Goal: Task Accomplishment & Management: Manage account settings

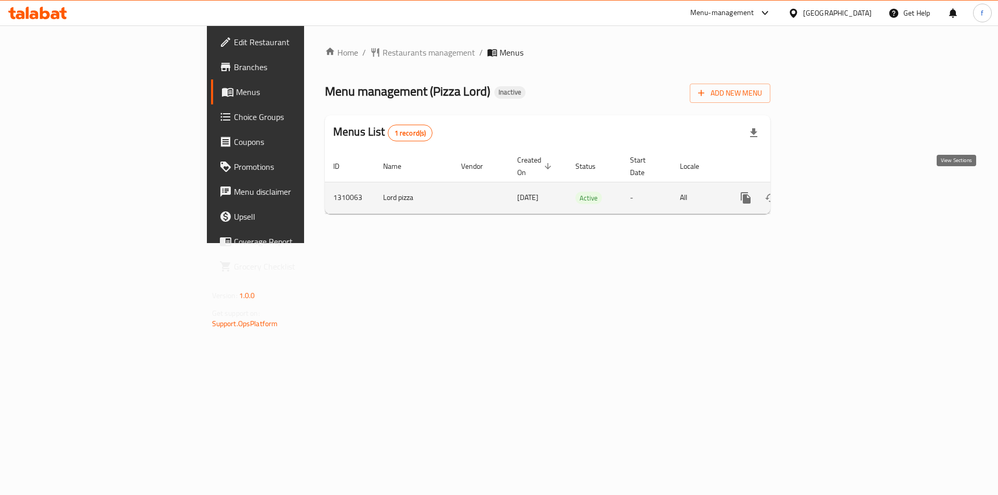
click at [825, 193] on icon "enhanced table" at bounding box center [820, 197] width 9 height 9
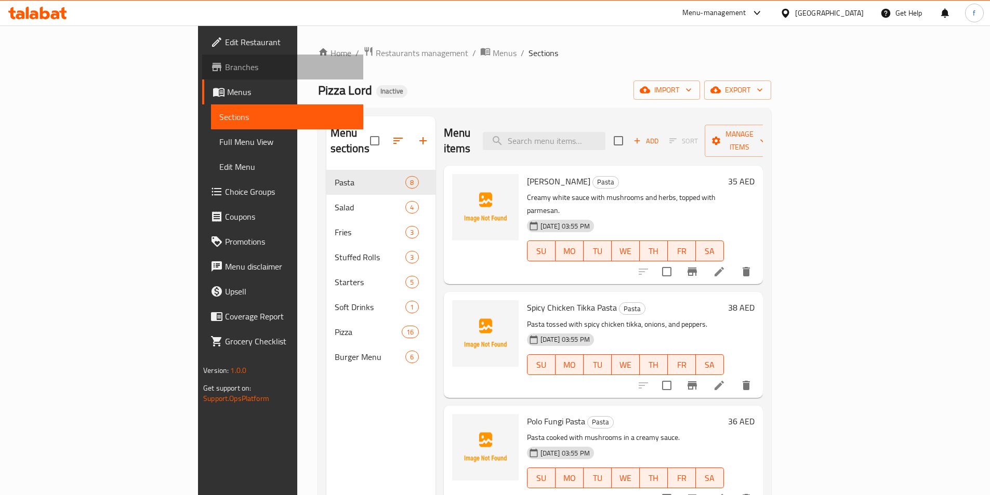
click at [225, 67] on span "Branches" at bounding box center [290, 67] width 130 height 12
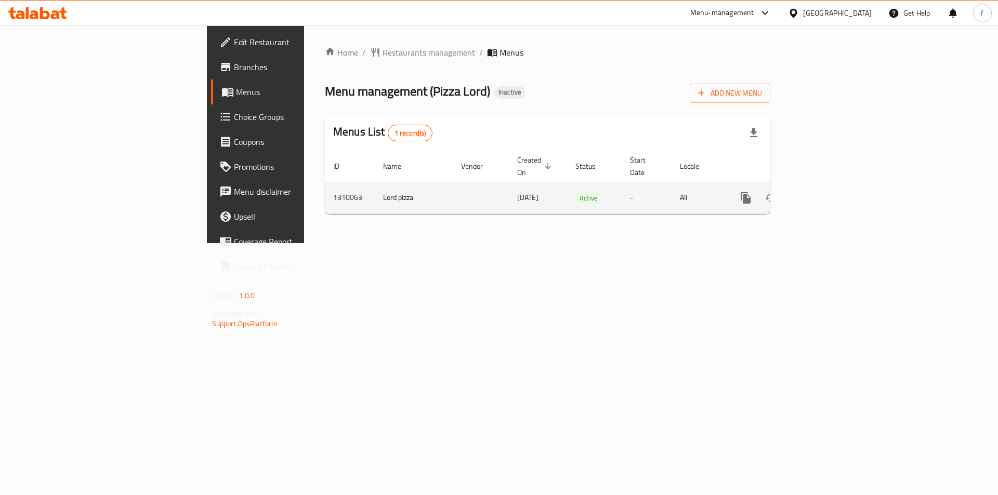
click at [827, 192] on icon "enhanced table" at bounding box center [820, 198] width 12 height 12
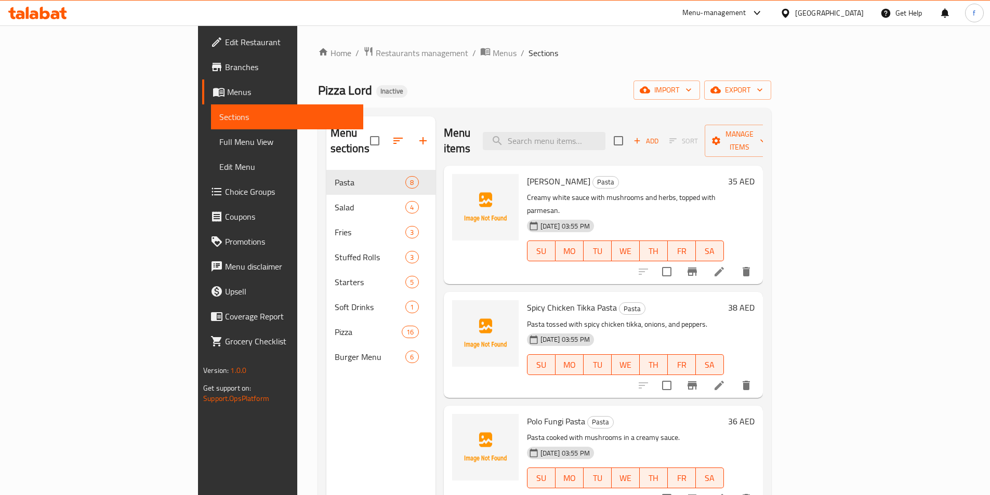
click at [219, 143] on span "Full Menu View" at bounding box center [287, 142] width 136 height 12
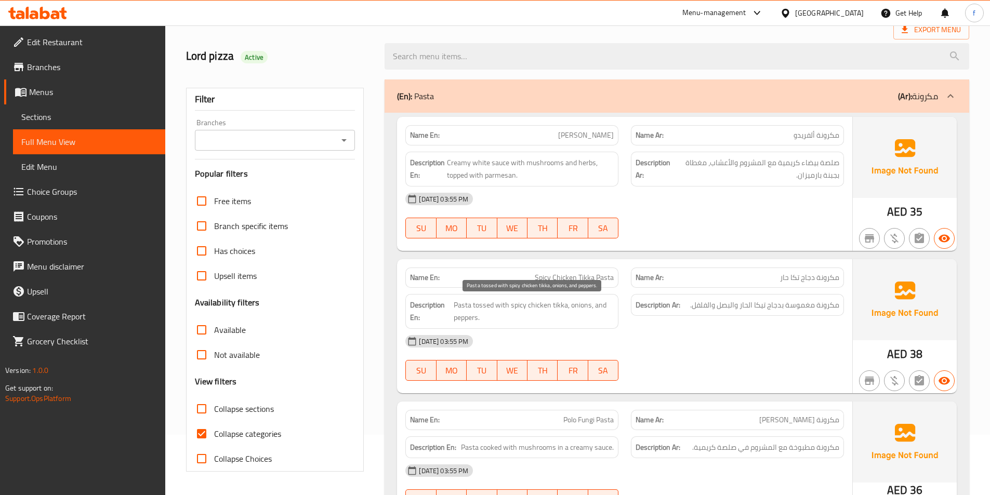
scroll to position [156, 0]
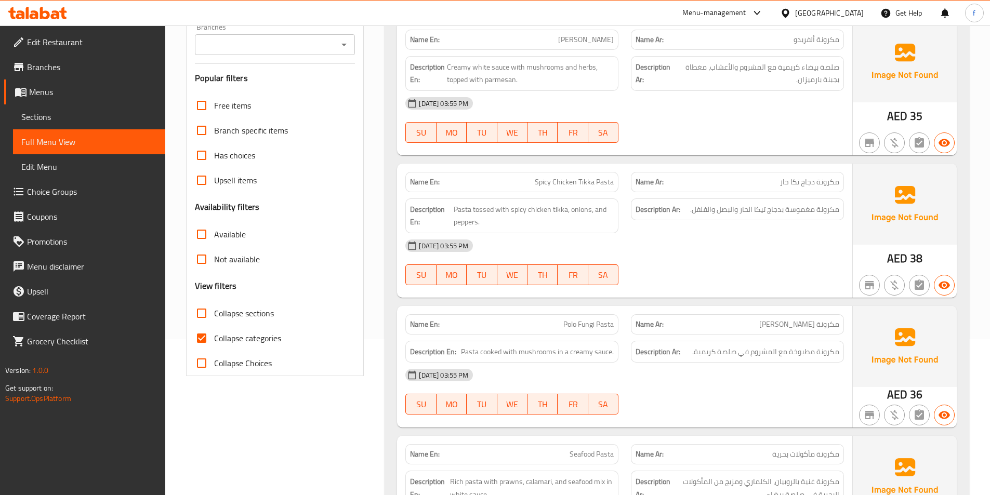
click at [222, 338] on span "Collapse categories" at bounding box center [247, 338] width 67 height 12
click at [214, 338] on input "Collapse categories" at bounding box center [201, 338] width 25 height 25
checkbox input "false"
click at [56, 108] on link "Sections" at bounding box center [89, 116] width 152 height 25
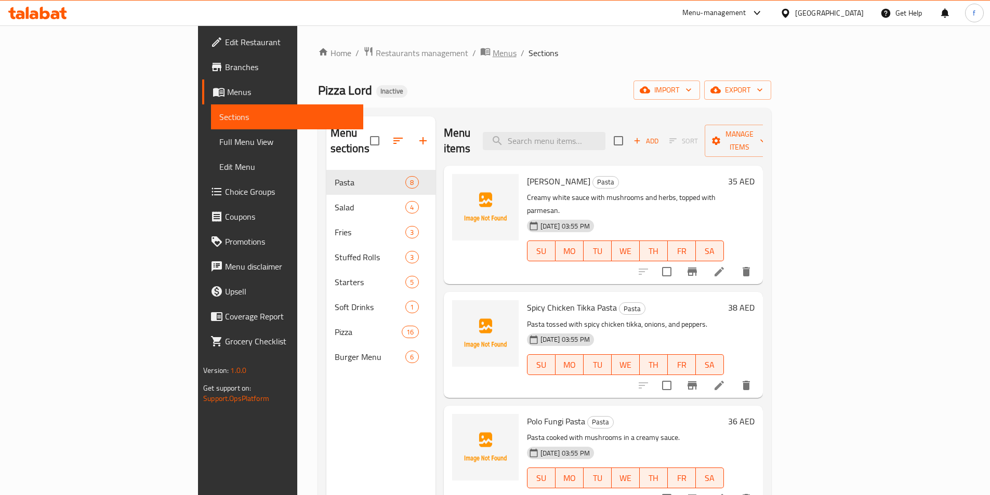
click at [493, 47] on span "Menus" at bounding box center [505, 53] width 24 height 12
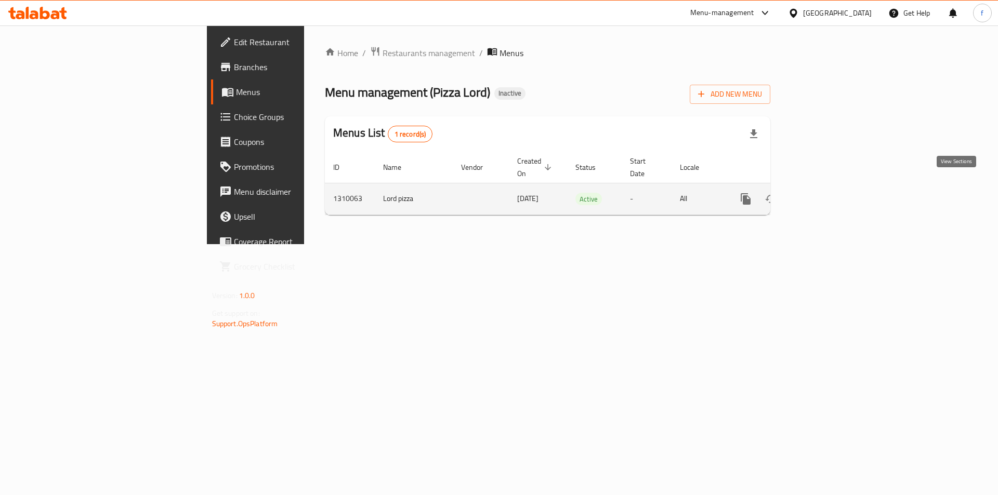
click at [827, 193] on icon "enhanced table" at bounding box center [820, 199] width 12 height 12
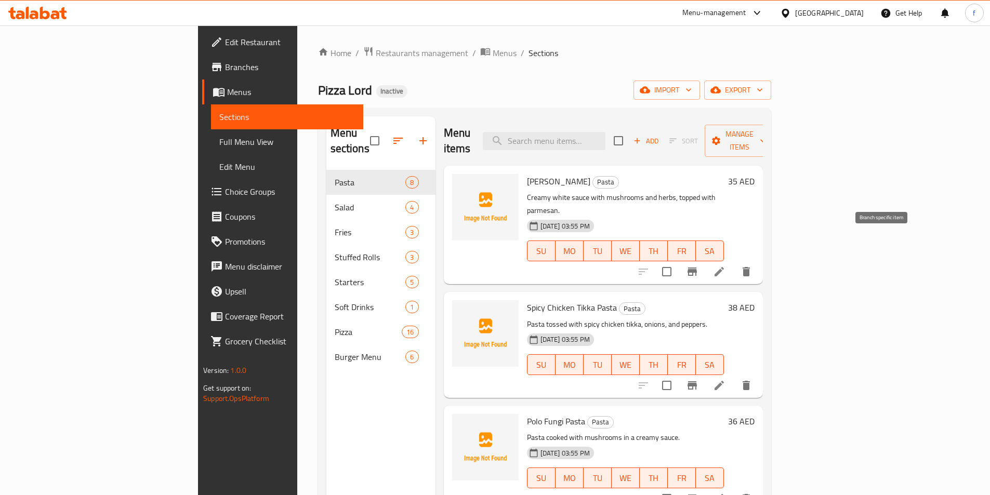
click at [697, 268] on icon "Branch-specific-item" at bounding box center [691, 272] width 9 height 8
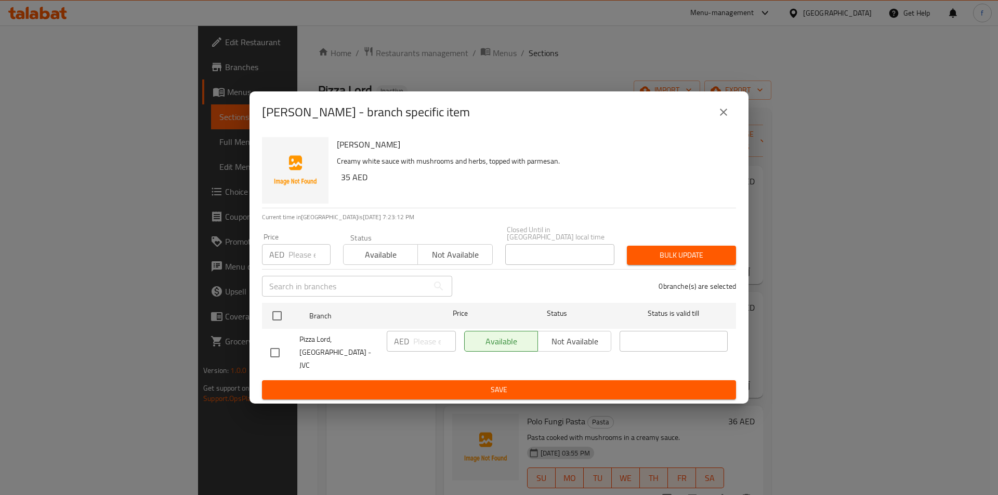
click at [724, 118] on icon "close" at bounding box center [723, 112] width 12 height 12
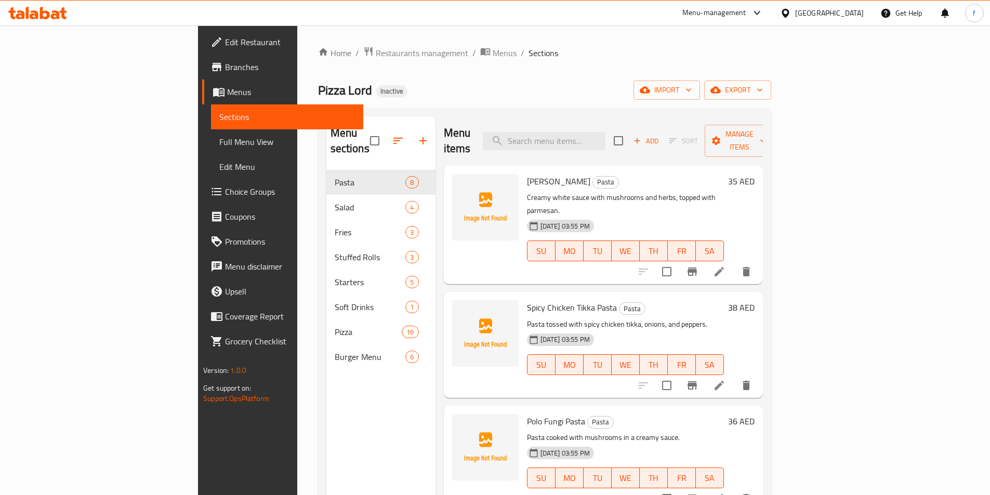
click at [225, 64] on span "Branches" at bounding box center [290, 67] width 130 height 12
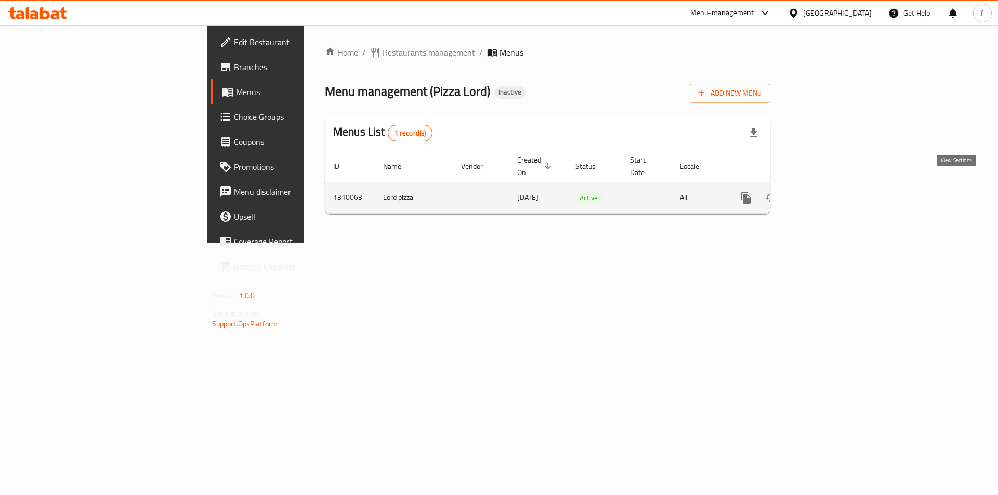
click at [833, 194] on link "enhanced table" at bounding box center [820, 198] width 25 height 25
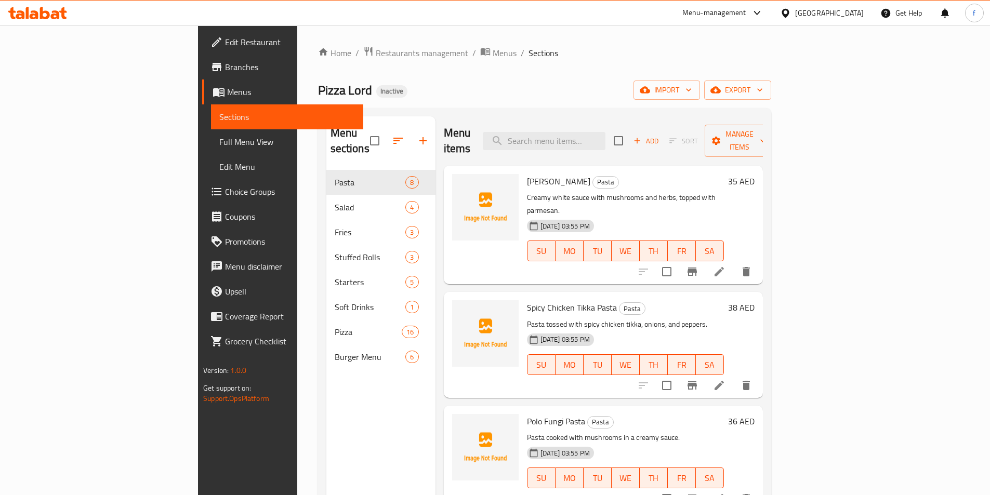
click at [660, 63] on div "Home / Restaurants management / Menus / Sections Pizza Lord Inactive import exp…" at bounding box center [544, 333] width 453 height 574
click at [530, 62] on div "Home / Restaurants management / Menus / Sections Pizza Lord Inactive import exp…" at bounding box center [544, 333] width 453 height 574
drag, startPoint x: 126, startPoint y: 140, endPoint x: 977, endPoint y: 90, distance: 852.1
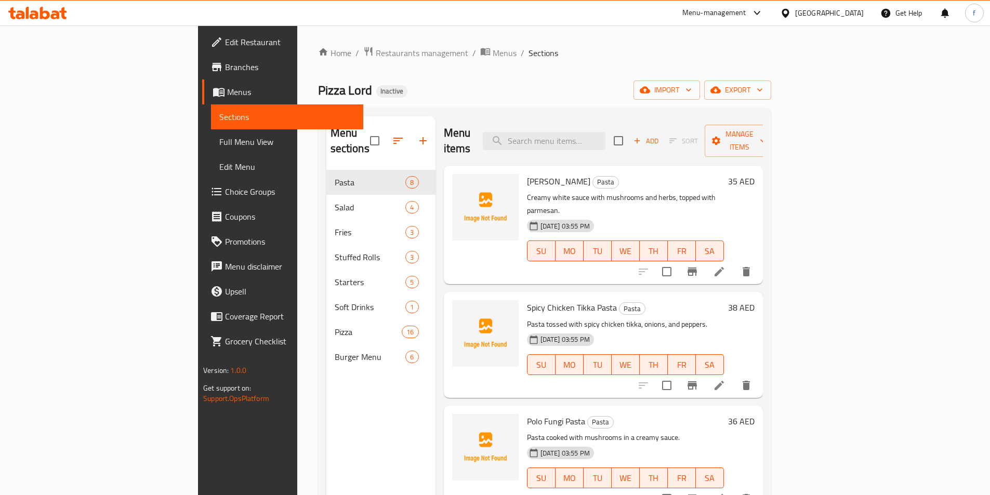
click at [219, 140] on span "Full Menu View" at bounding box center [287, 142] width 136 height 12
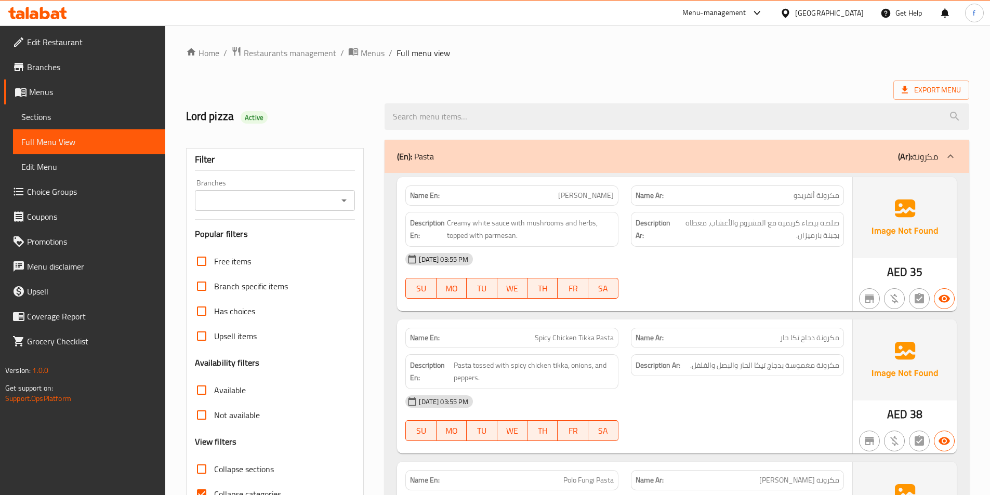
click at [823, 81] on div "Export Menu" at bounding box center [577, 90] width 783 height 19
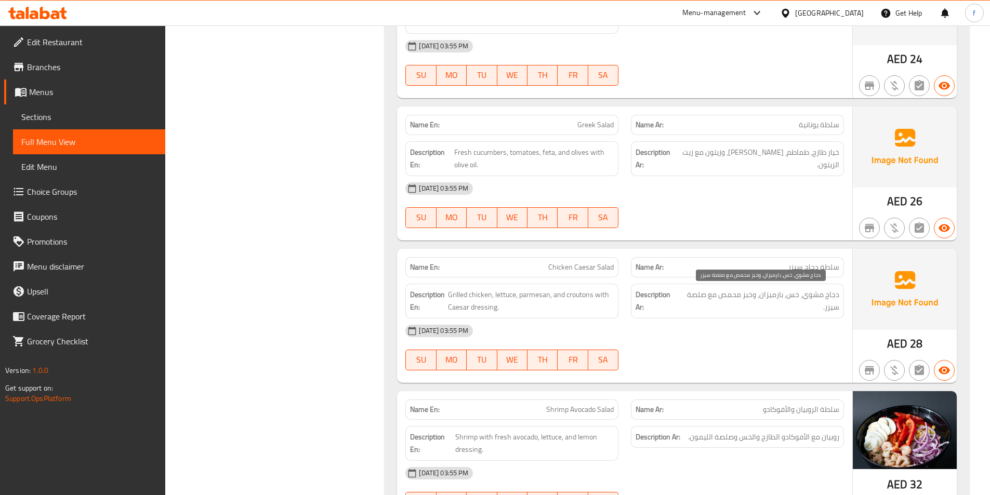
scroll to position [1440, 0]
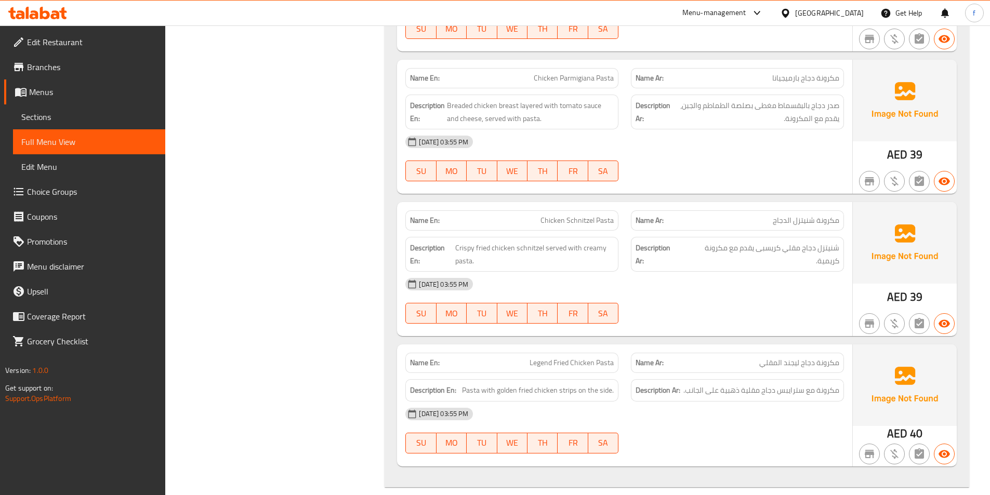
click at [724, 153] on div "[DATE] 03:55 PM" at bounding box center [624, 141] width 451 height 25
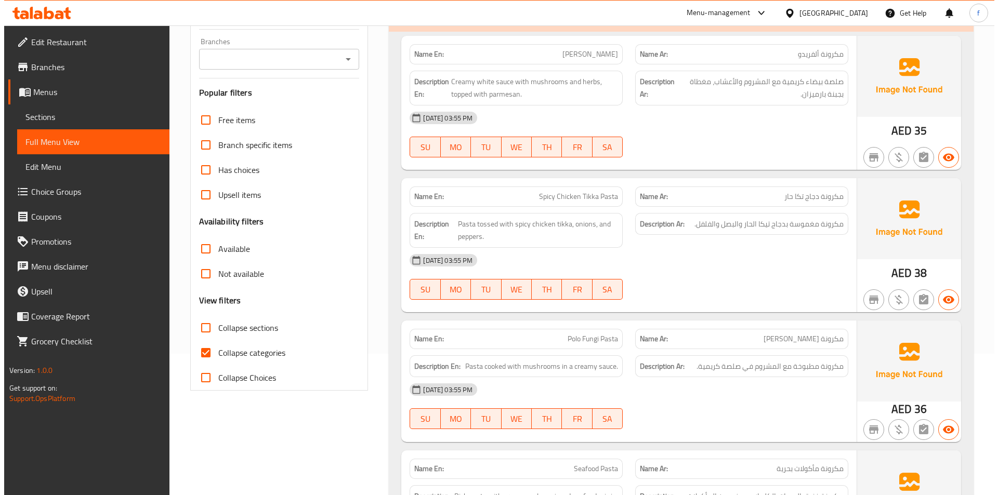
scroll to position [0, 0]
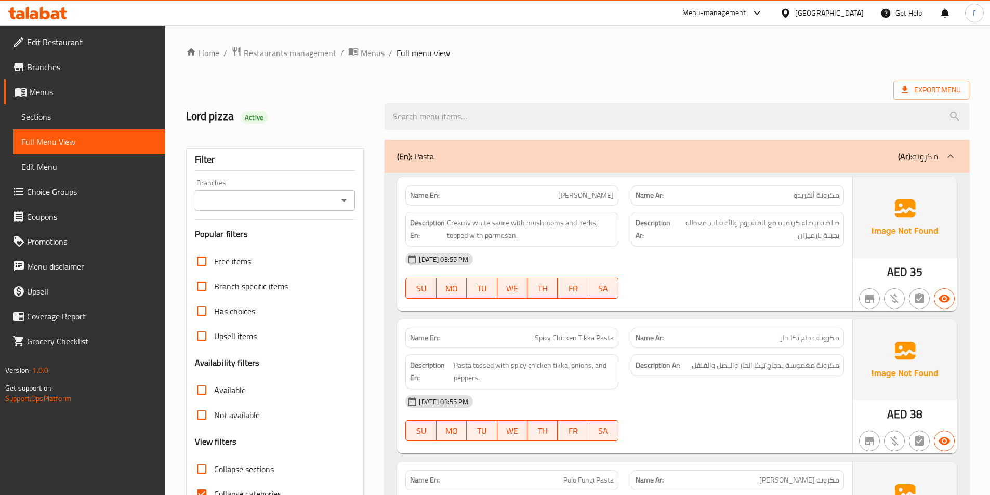
click at [70, 118] on span "Sections" at bounding box center [89, 117] width 136 height 12
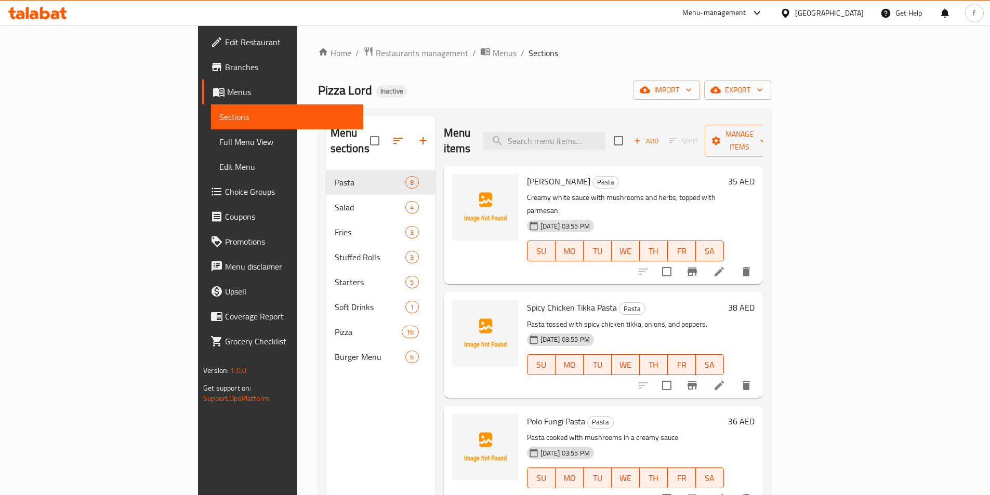
click at [202, 81] on link "Menus" at bounding box center [282, 92] width 161 height 25
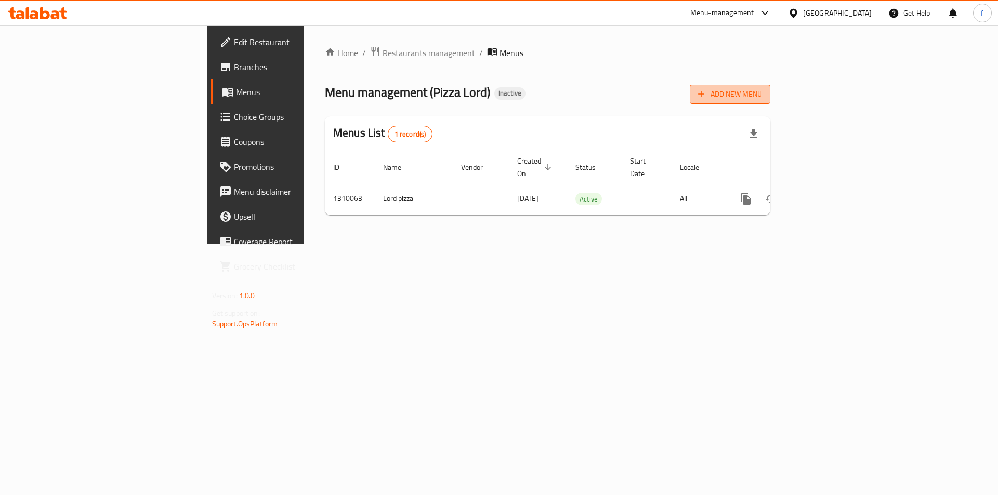
click at [770, 85] on button "Add New Menu" at bounding box center [730, 94] width 81 height 19
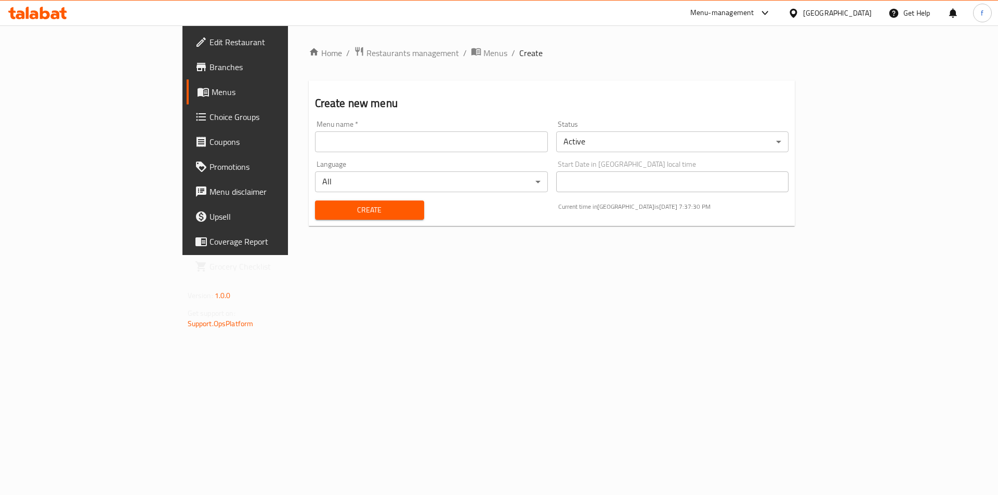
click at [311, 155] on div "Menu name   * Menu name *" at bounding box center [431, 136] width 241 height 40
click at [315, 138] on input "text" at bounding box center [431, 141] width 233 height 21
type input "farah 5/9"
click at [315, 201] on button "Create" at bounding box center [369, 210] width 109 height 19
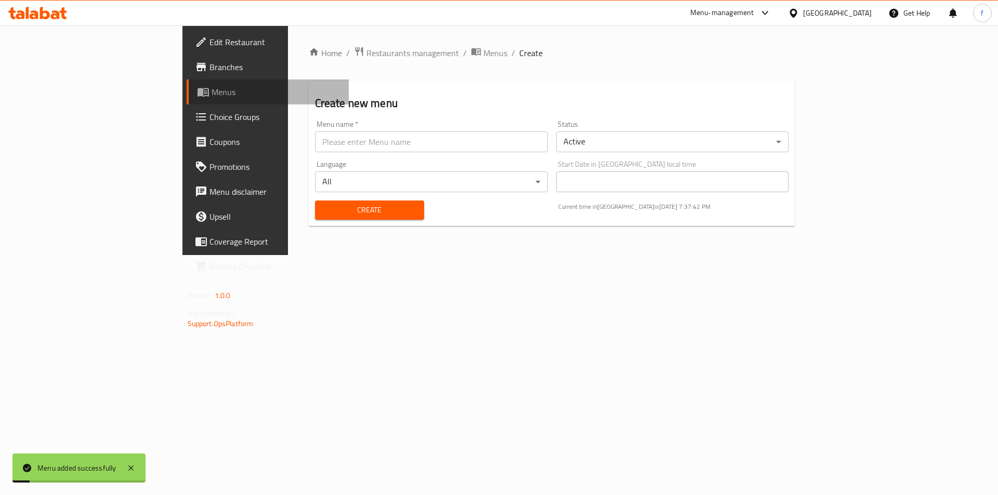
click at [211, 96] on span "Menus" at bounding box center [275, 92] width 129 height 12
